Goal: Find specific page/section: Find specific page/section

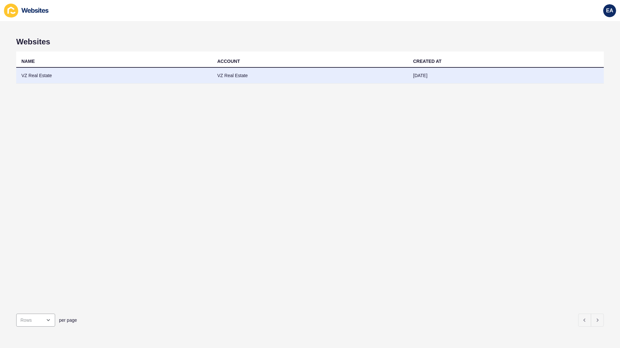
click at [54, 77] on td "VZ Real Estate" at bounding box center [114, 76] width 196 height 16
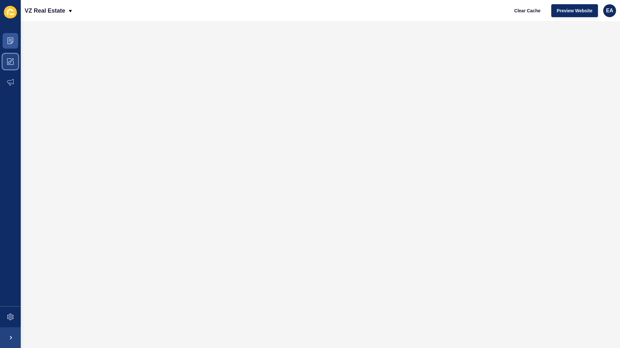
click at [13, 60] on icon at bounding box center [11, 59] width 3 height 3
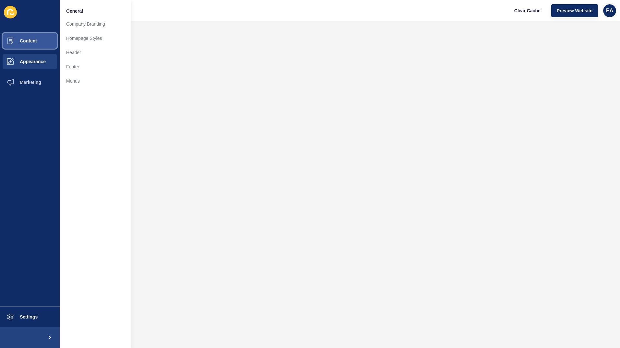
click at [35, 42] on span "Content" at bounding box center [18, 40] width 38 height 5
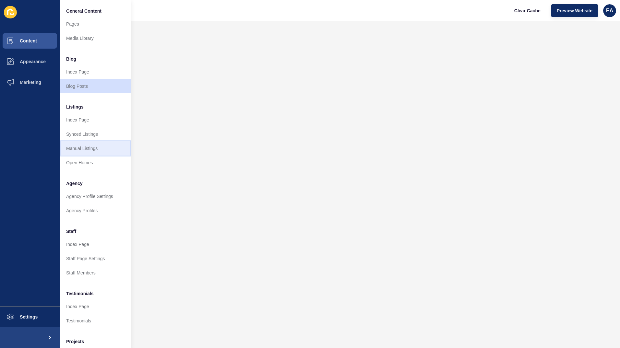
click at [90, 148] on link "Manual Listings" at bounding box center [95, 148] width 71 height 14
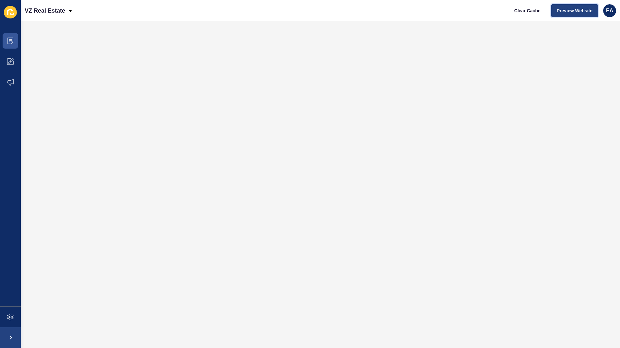
click at [571, 8] on span "Preview Website" at bounding box center [575, 10] width 36 height 6
click at [9, 40] on icon at bounding box center [10, 41] width 6 height 6
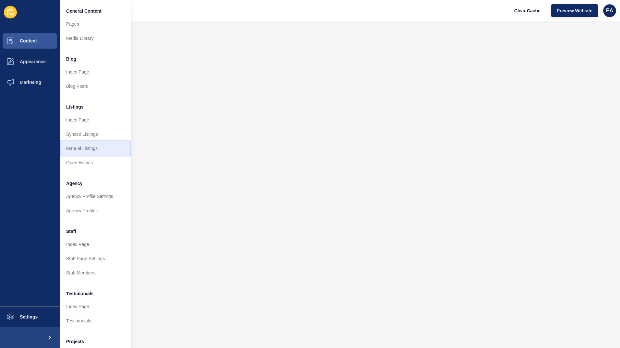
click at [91, 149] on link "Manual Listings" at bounding box center [95, 148] width 71 height 14
